Goal: Task Accomplishment & Management: Complete application form

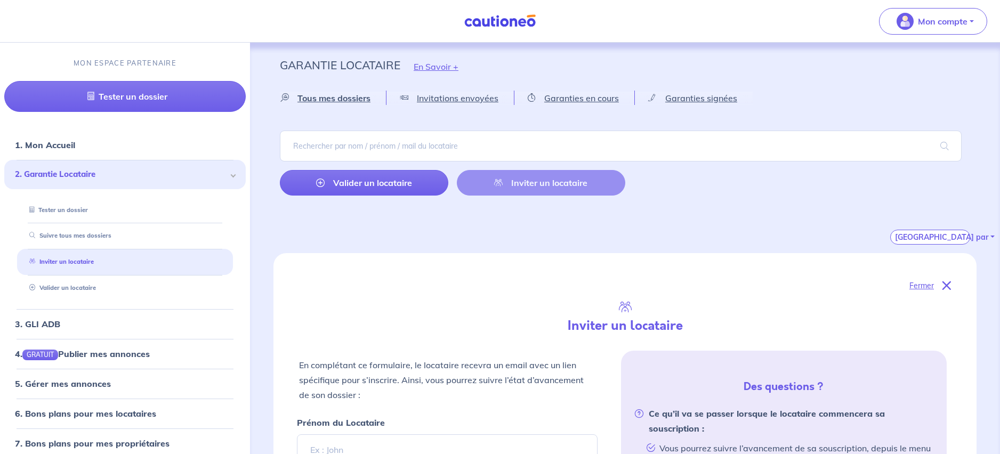
select select "FR"
click at [569, 191] on div "Valider un locataire Inviter un locataire" at bounding box center [452, 183] width 345 height 26
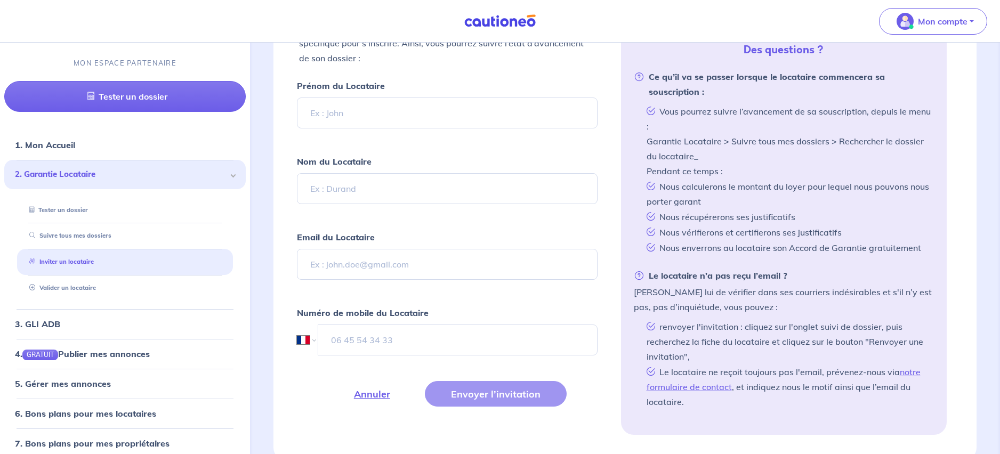
scroll to position [328, 0]
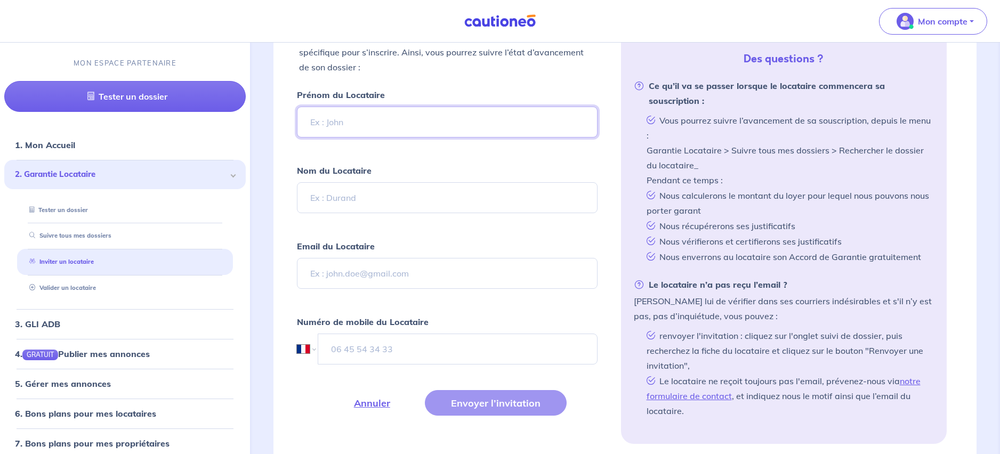
click at [356, 125] on input "Prénom du Locataire" at bounding box center [447, 122] width 301 height 31
type input "Lily"
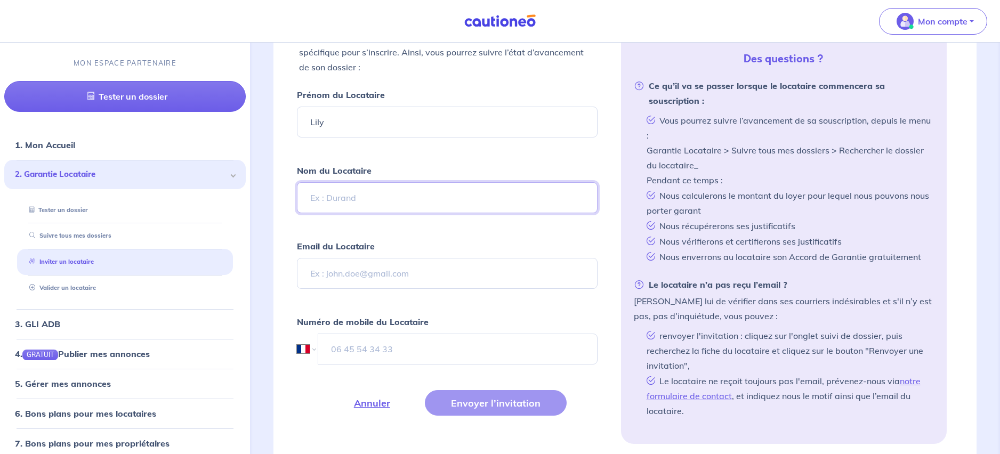
click at [368, 199] on input "Nom du Locataire" at bounding box center [447, 197] width 301 height 31
type input "Becker"
click at [388, 273] on input "Email du Locataire" at bounding box center [447, 273] width 301 height 31
paste input "[EMAIL_ADDRESS][DOMAIN_NAME]"
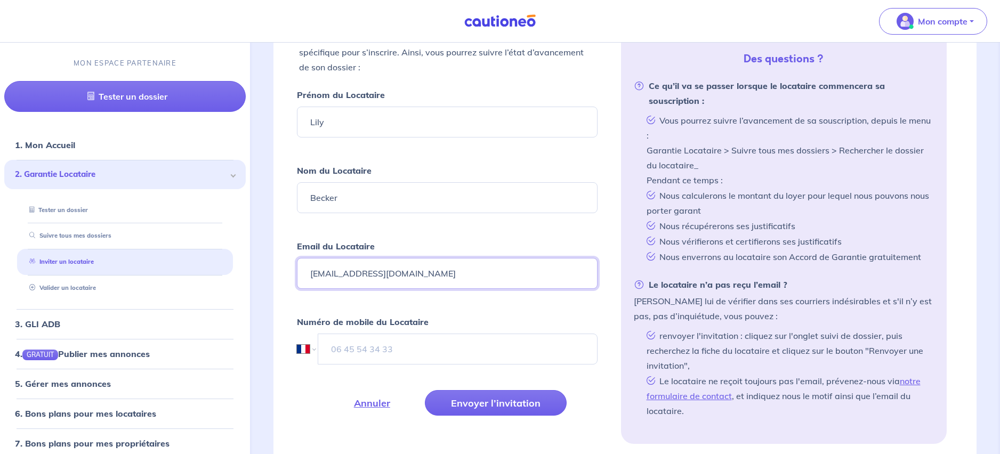
type input "[EMAIL_ADDRESS][DOMAIN_NAME]"
click at [315, 345] on div "International [GEOGRAPHIC_DATA] [GEOGRAPHIC_DATA] [GEOGRAPHIC_DATA] [GEOGRAPHIC…" at bounding box center [447, 349] width 301 height 31
click at [313, 348] on select "International [GEOGRAPHIC_DATA] [GEOGRAPHIC_DATA] [GEOGRAPHIC_DATA] [GEOGRAPHIC…" at bounding box center [306, 349] width 18 height 31
click at [314, 350] on select "International [GEOGRAPHIC_DATA] [GEOGRAPHIC_DATA] [GEOGRAPHIC_DATA] [GEOGRAPHIC…" at bounding box center [306, 349] width 18 height 31
select select "DE"
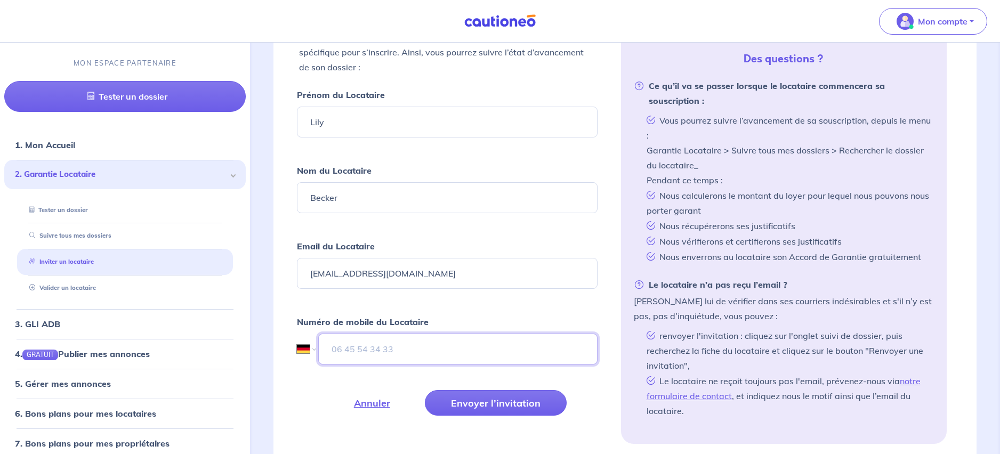
click at [355, 346] on input "tel" at bounding box center [457, 349] width 279 height 31
paste input "491604242620"
type input "491604242620"
click at [507, 403] on button "Envoyer l’invitation" at bounding box center [496, 403] width 142 height 26
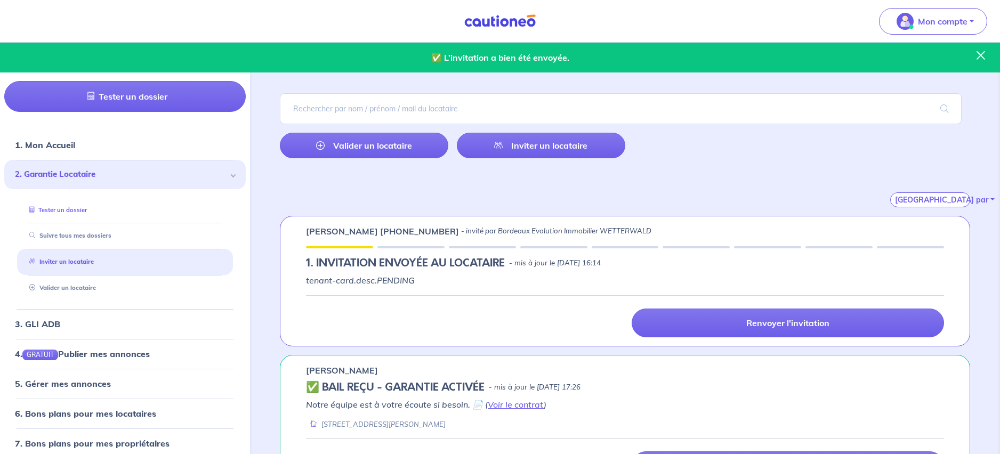
scroll to position [0, 0]
